Goal: Transaction & Acquisition: Subscribe to service/newsletter

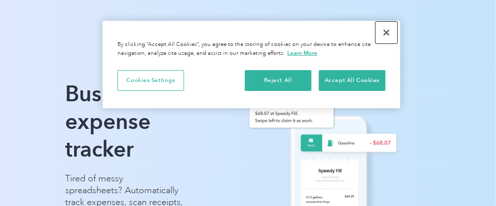
click at [386, 35] on button "Close" at bounding box center [387, 33] width 22 height 22
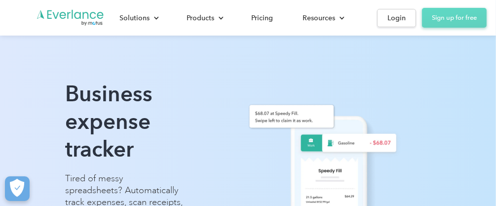
click at [442, 14] on link "Sign up for free" at bounding box center [454, 18] width 65 height 20
